Goal: Information Seeking & Learning: Find specific fact

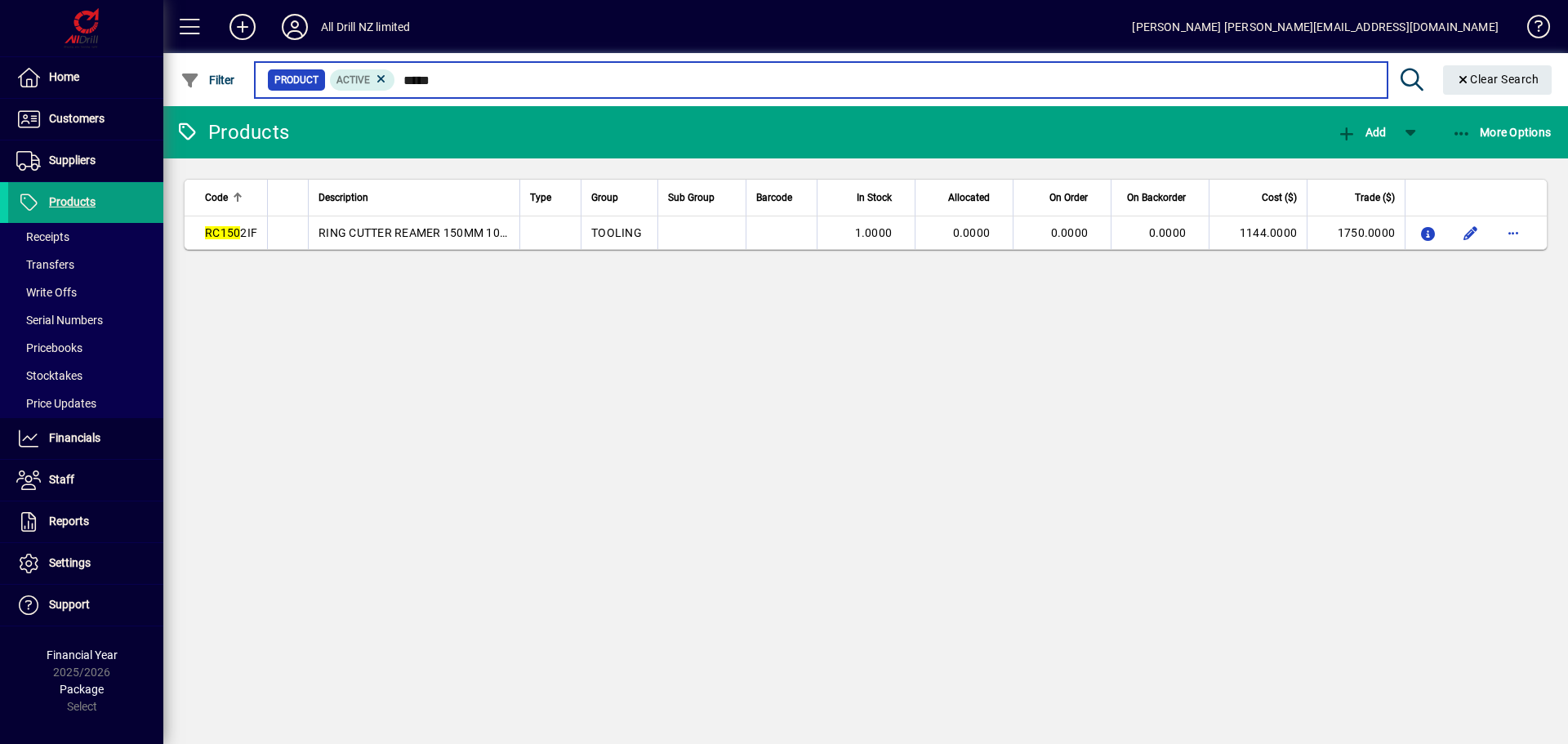
click at [602, 78] on input "*****" at bounding box center [884, 80] width 978 height 23
type input "*"
type input "*****"
